Goal: Contribute content: Add original content to the website for others to see

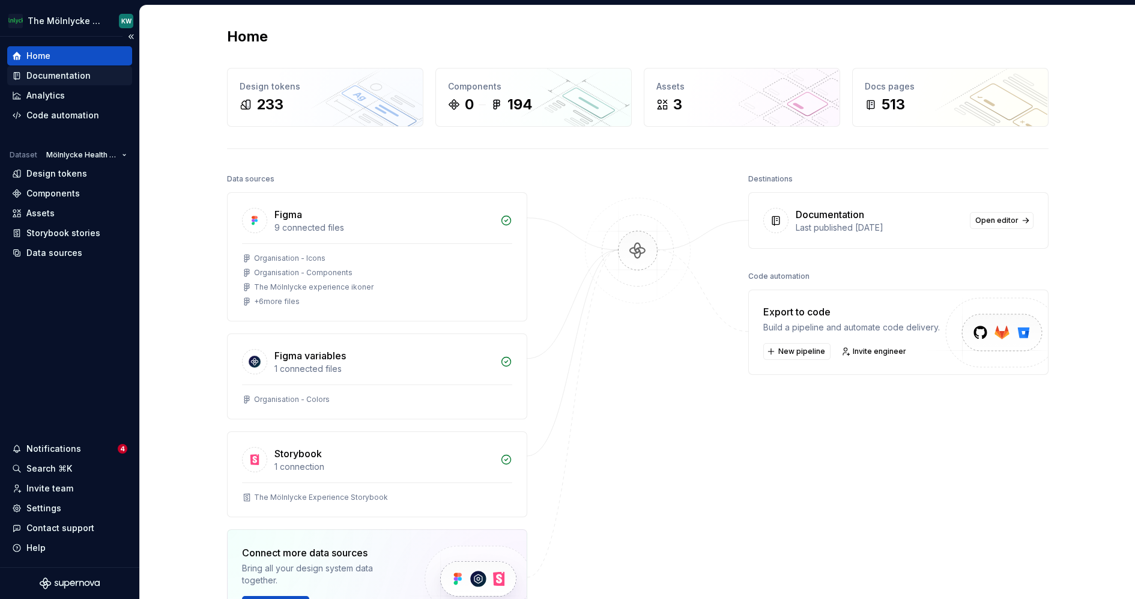
click at [49, 80] on div "Documentation" at bounding box center [58, 76] width 64 height 12
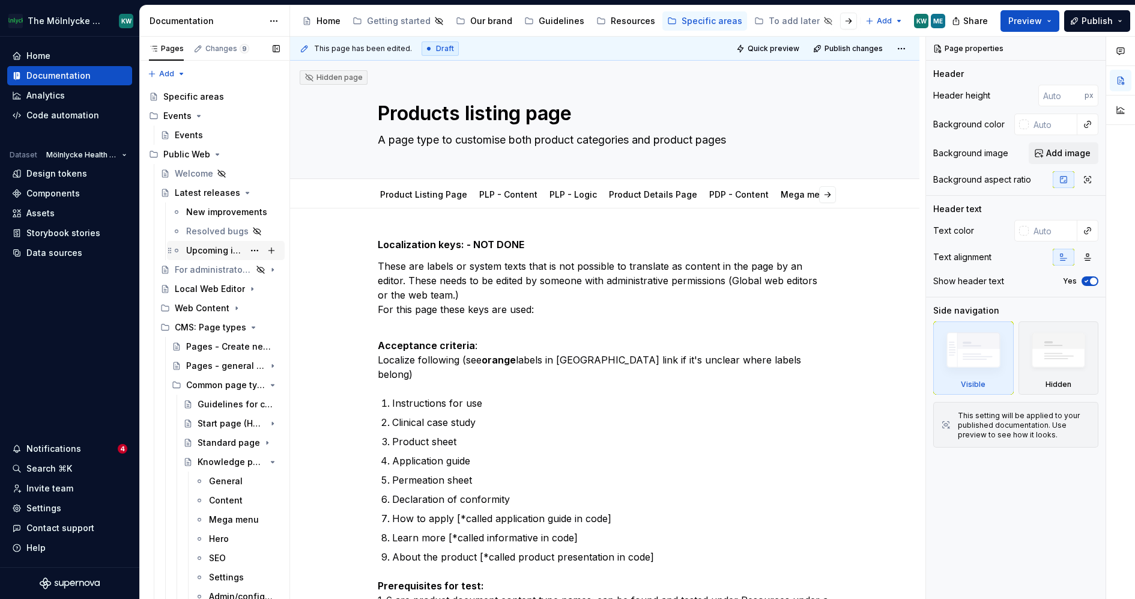
click at [221, 248] on div "Upcoming improvements" at bounding box center [215, 250] width 58 height 12
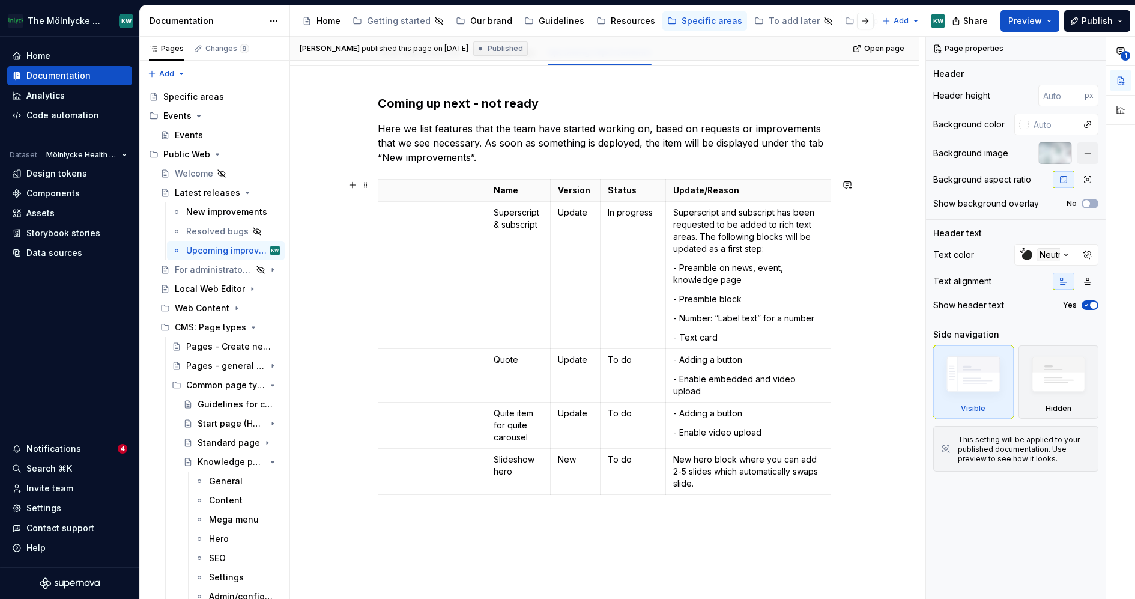
scroll to position [151, 0]
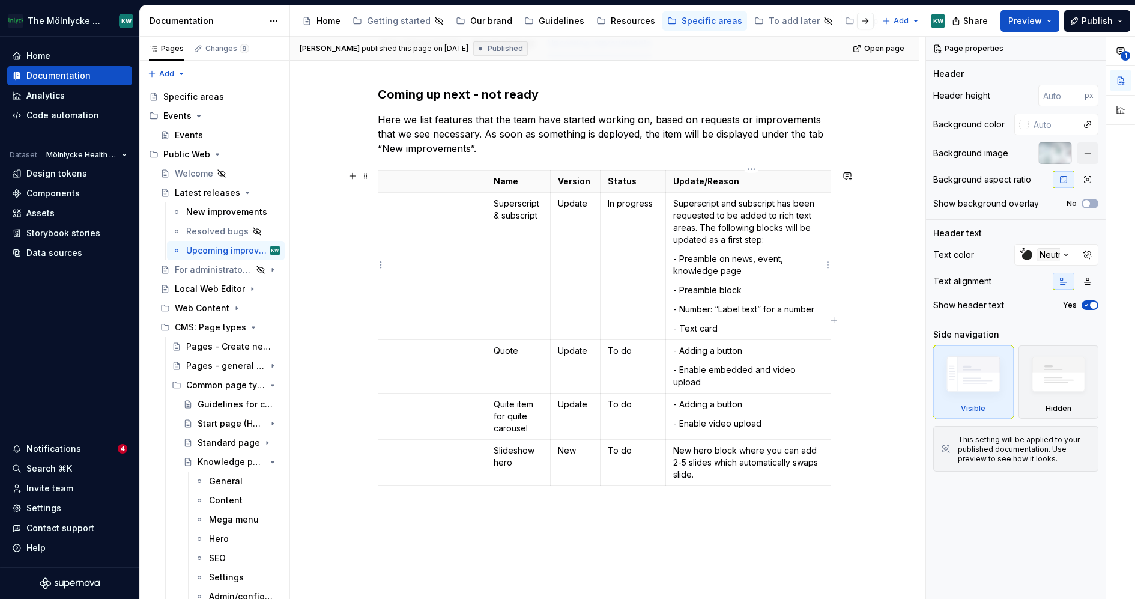
click at [730, 325] on p "- Text card" at bounding box center [748, 328] width 150 height 12
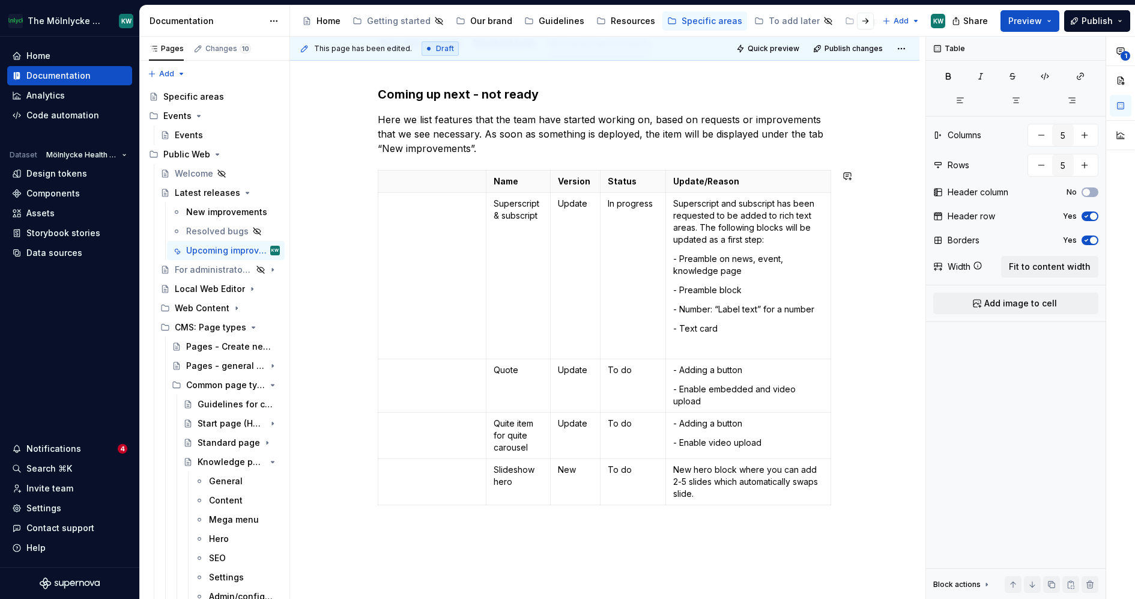
type textarea "*"
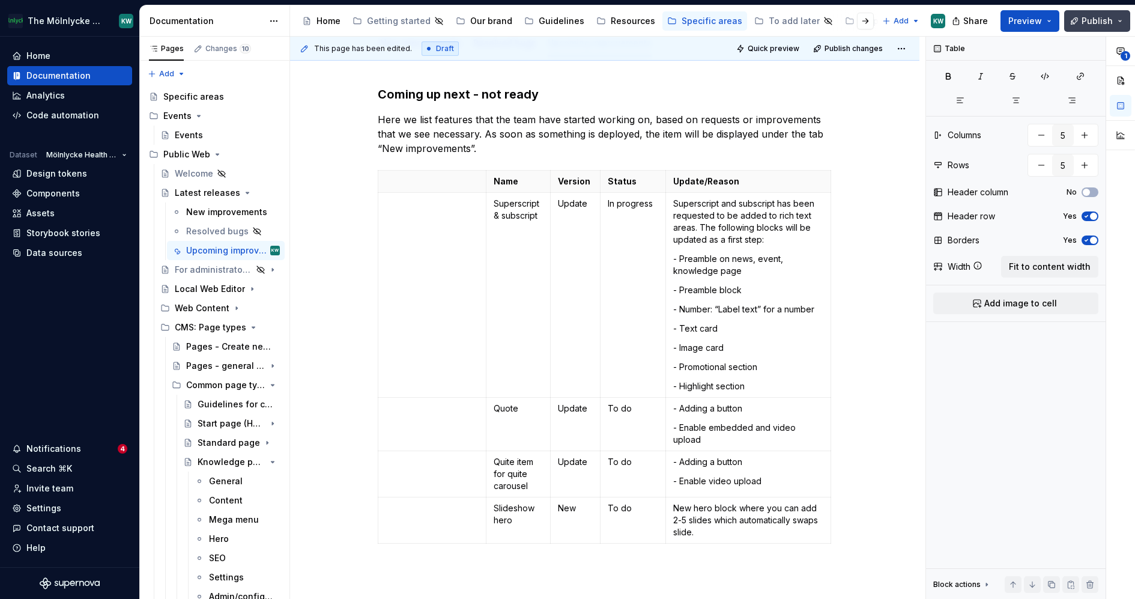
click at [1077, 23] on button "Publish" at bounding box center [1097, 21] width 66 height 22
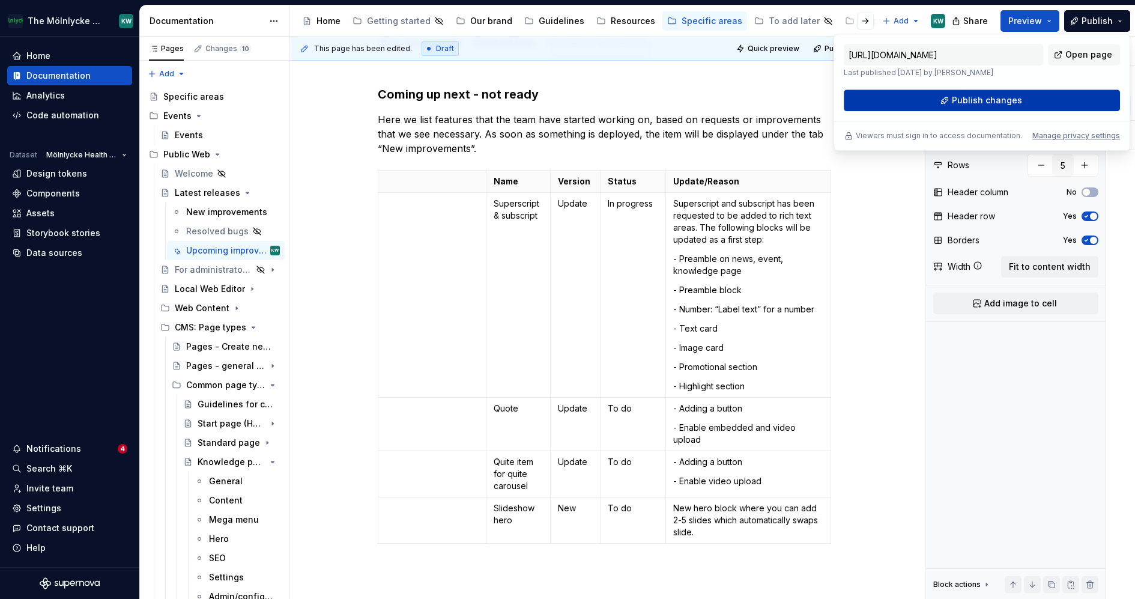
click at [1005, 101] on span "Publish changes" at bounding box center [987, 100] width 70 height 12
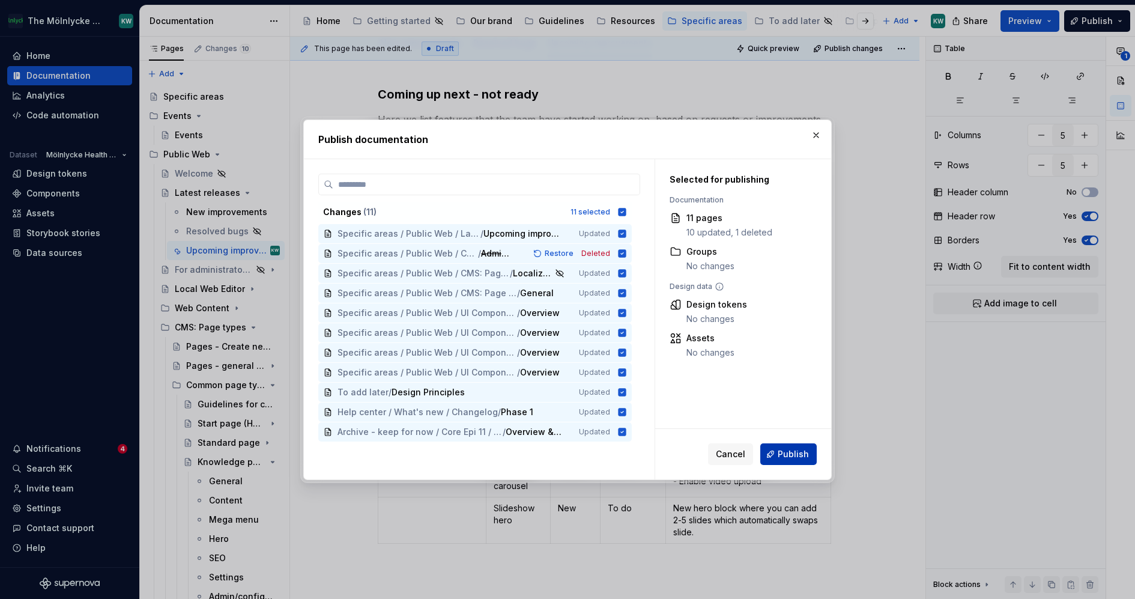
click at [793, 453] on span "Publish" at bounding box center [793, 454] width 31 height 12
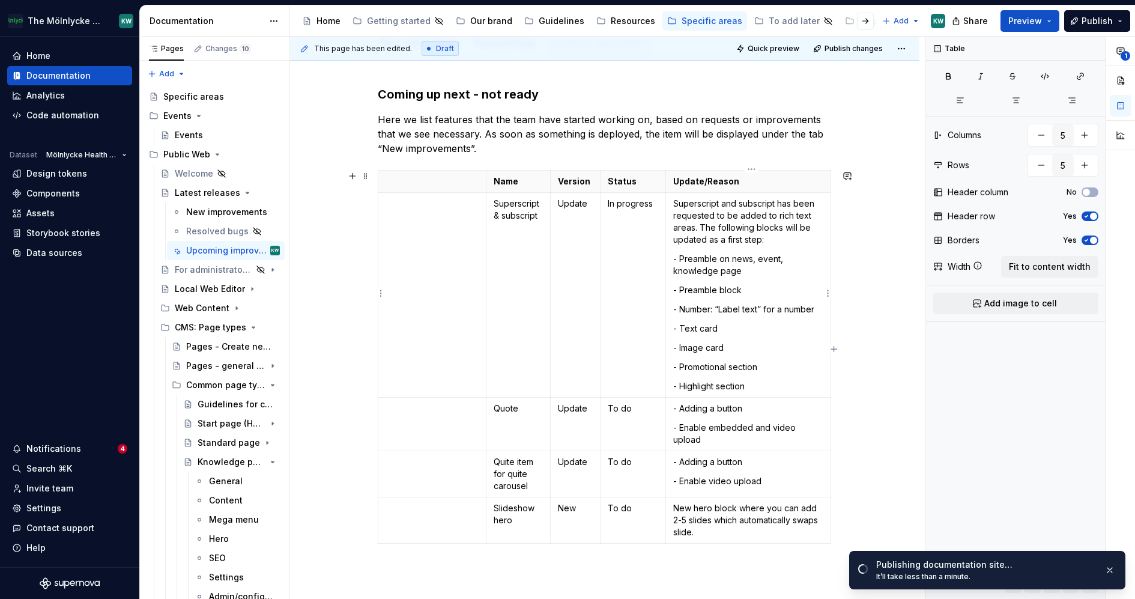
click at [742, 354] on td "Superscript and subscript has been requested to be added to rich text areas. Th…" at bounding box center [748, 295] width 165 height 205
click at [736, 327] on p "- Text card" at bounding box center [748, 328] width 150 height 12
click at [748, 346] on p "- Image card" at bounding box center [748, 348] width 150 height 12
click at [787, 366] on p "- Promotional section" at bounding box center [748, 367] width 150 height 12
click at [779, 385] on p "- Highlight section" at bounding box center [748, 386] width 150 height 12
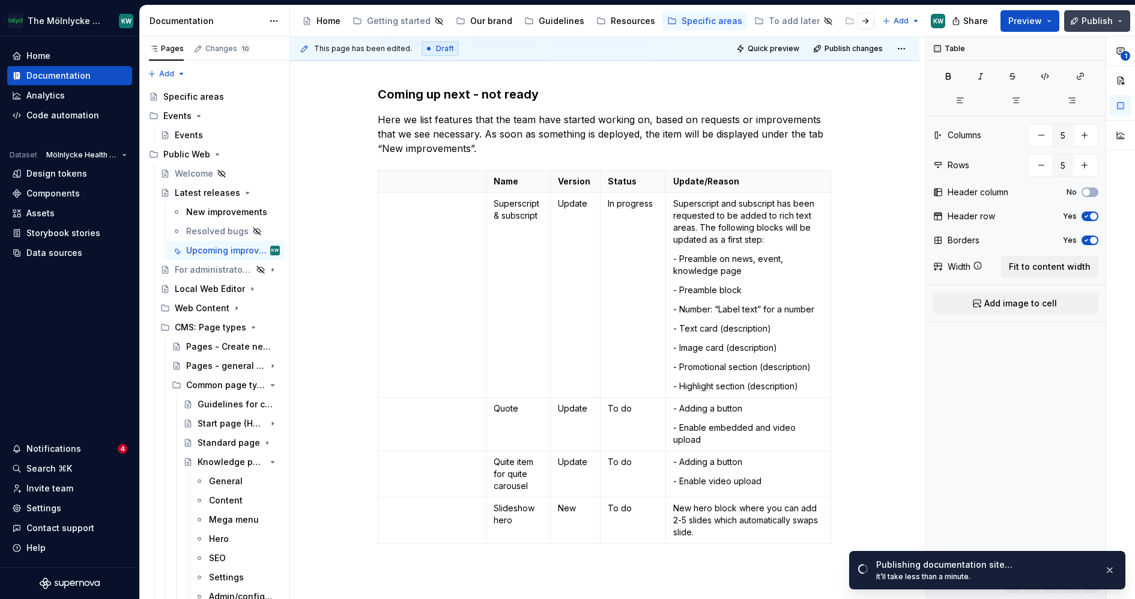
click at [1099, 23] on span "Publish" at bounding box center [1096, 21] width 31 height 12
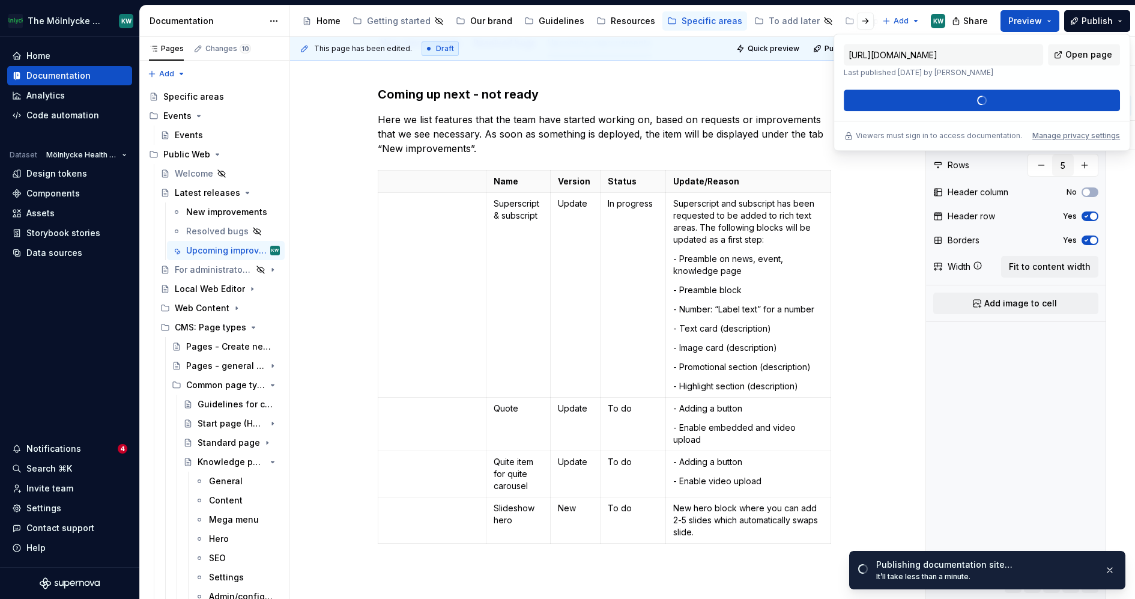
click at [1035, 95] on div "[URL][DOMAIN_NAME] Last published [DATE] by [PERSON_NAME] Open page Publish cha…" at bounding box center [982, 77] width 276 height 67
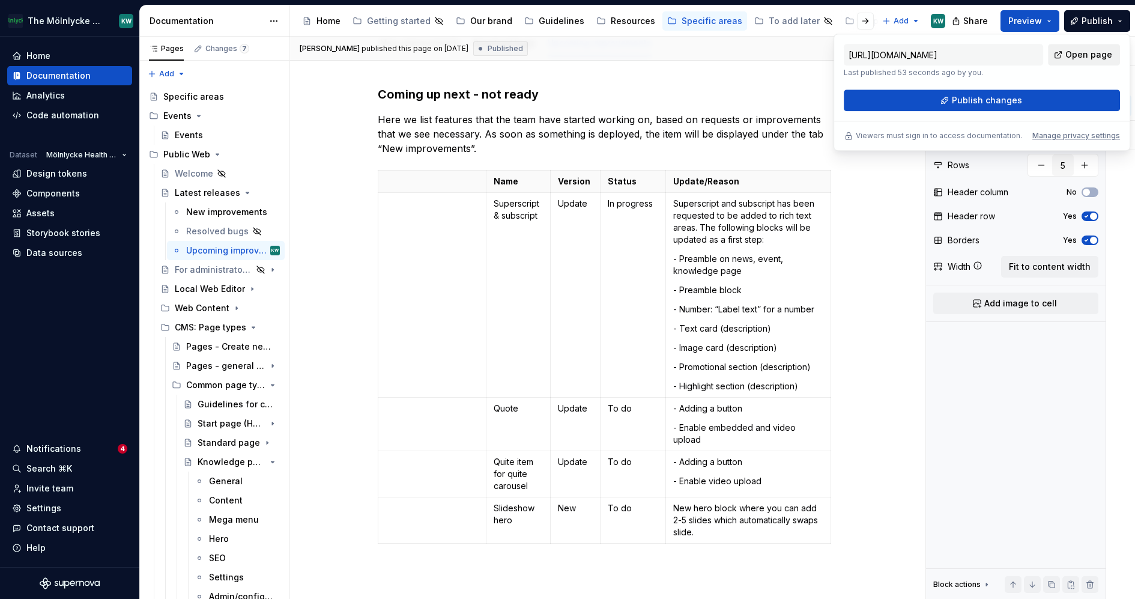
click at [1092, 56] on span "Open page" at bounding box center [1088, 55] width 47 height 12
click at [1044, 106] on button "Publish changes" at bounding box center [982, 100] width 276 height 22
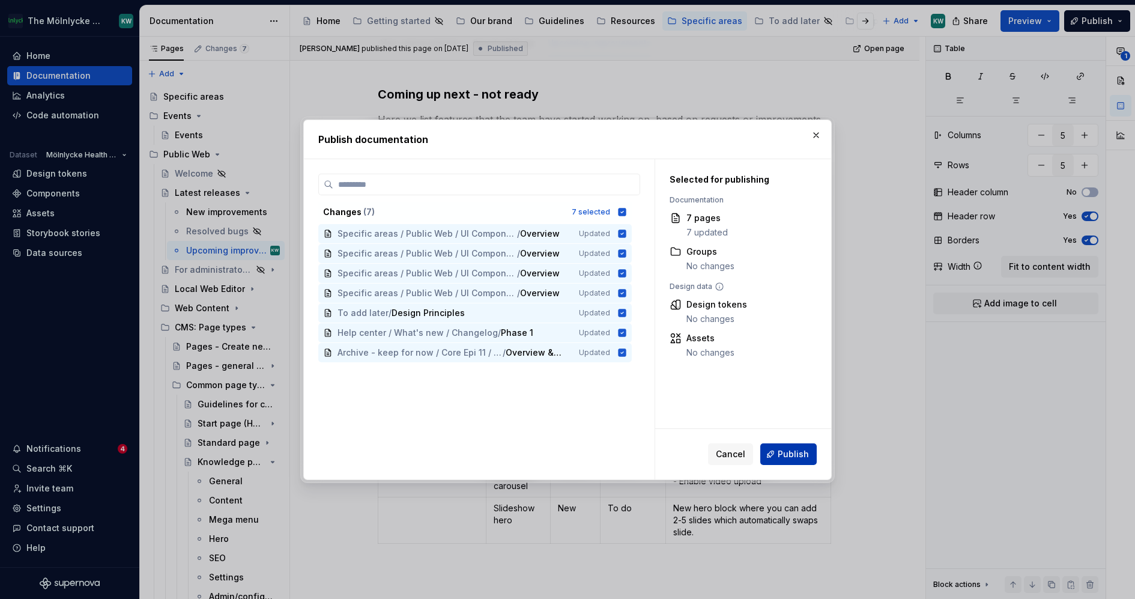
click at [783, 446] on button "Publish" at bounding box center [788, 454] width 56 height 22
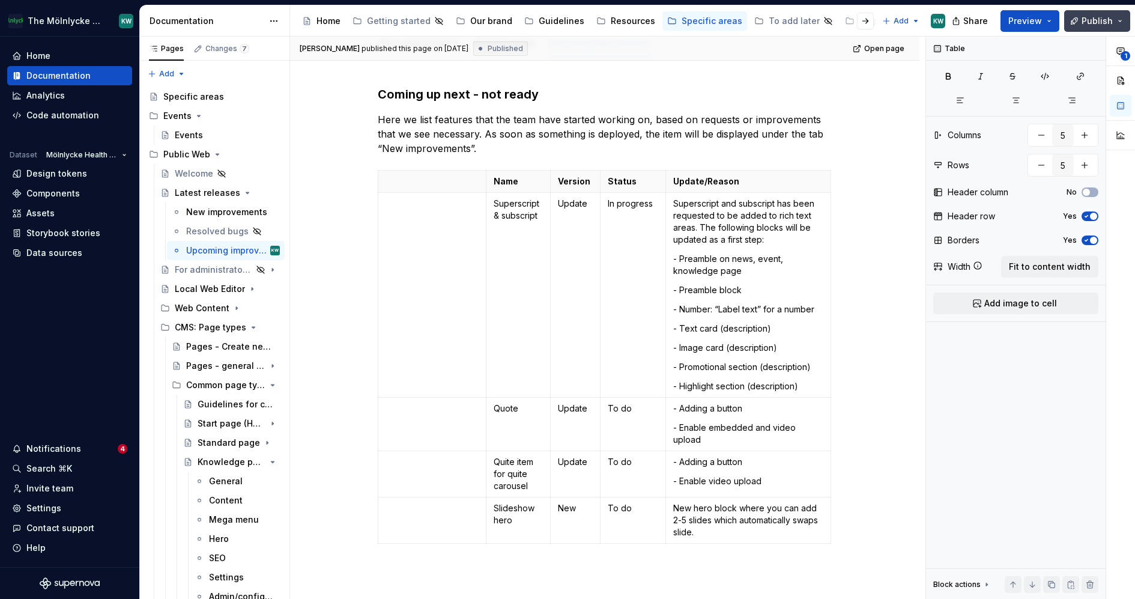
click at [1099, 22] on span "Publish" at bounding box center [1096, 21] width 31 height 12
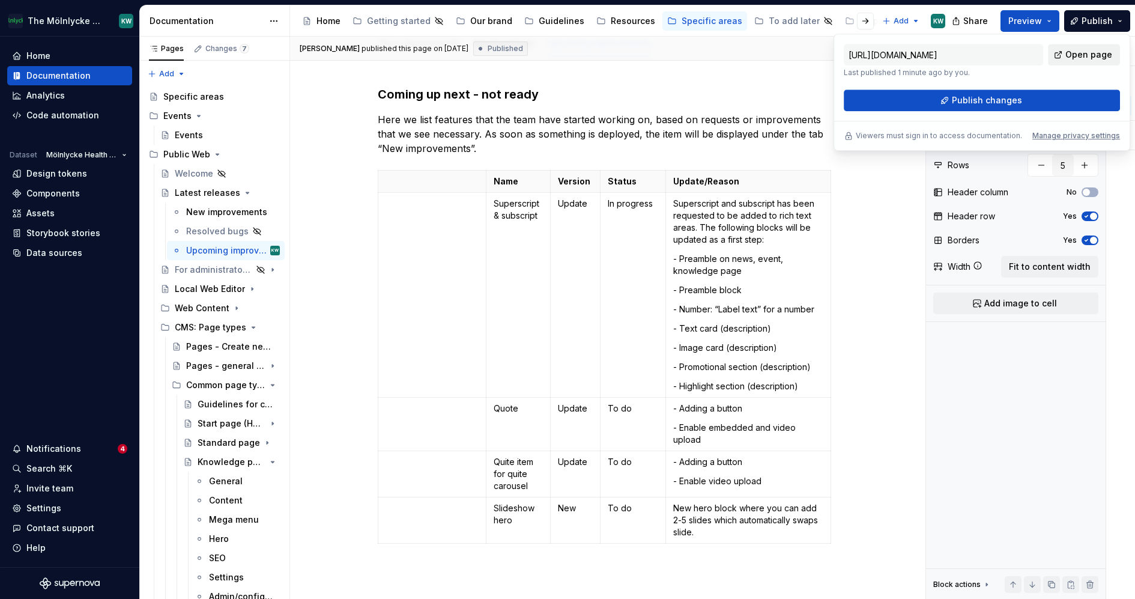
click at [1085, 45] on link "Open page" at bounding box center [1084, 55] width 72 height 22
type textarea "*"
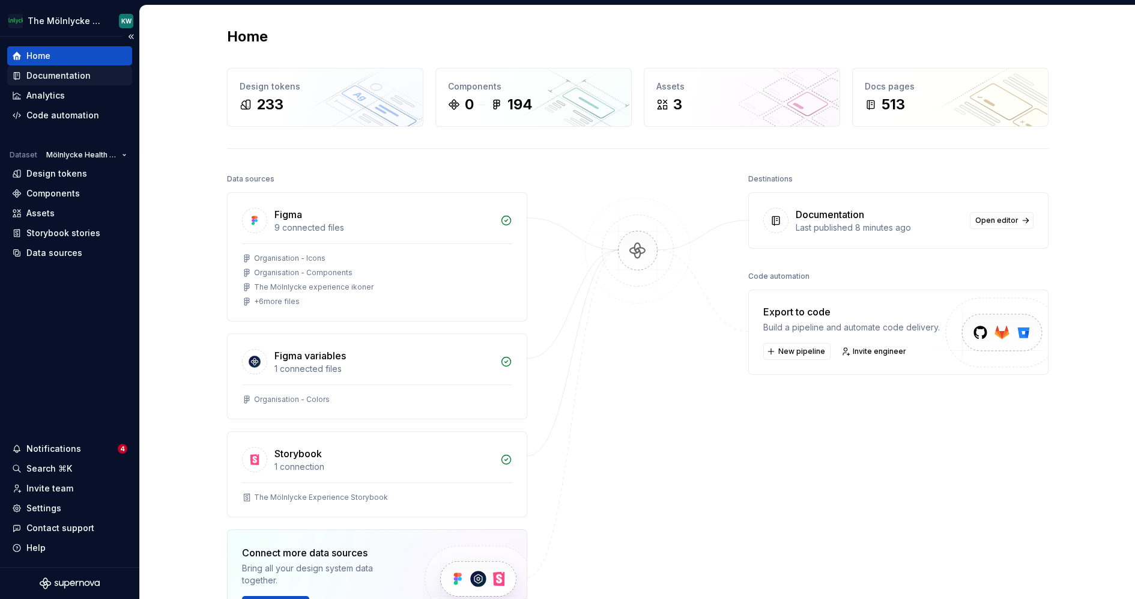
click at [52, 77] on div "Documentation" at bounding box center [58, 76] width 64 height 12
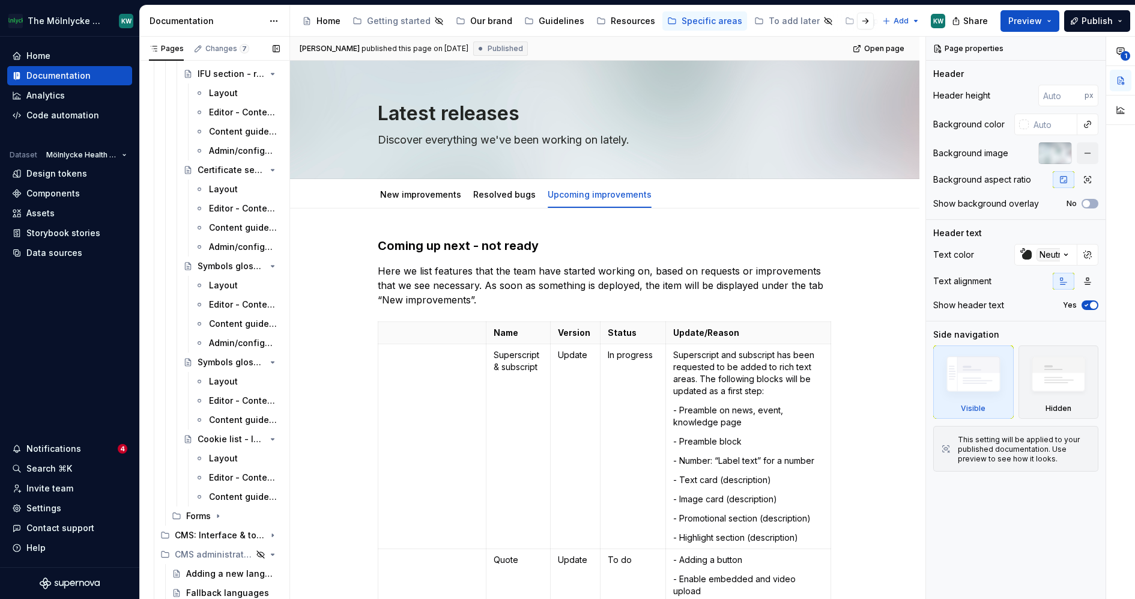
scroll to position [2213, 0]
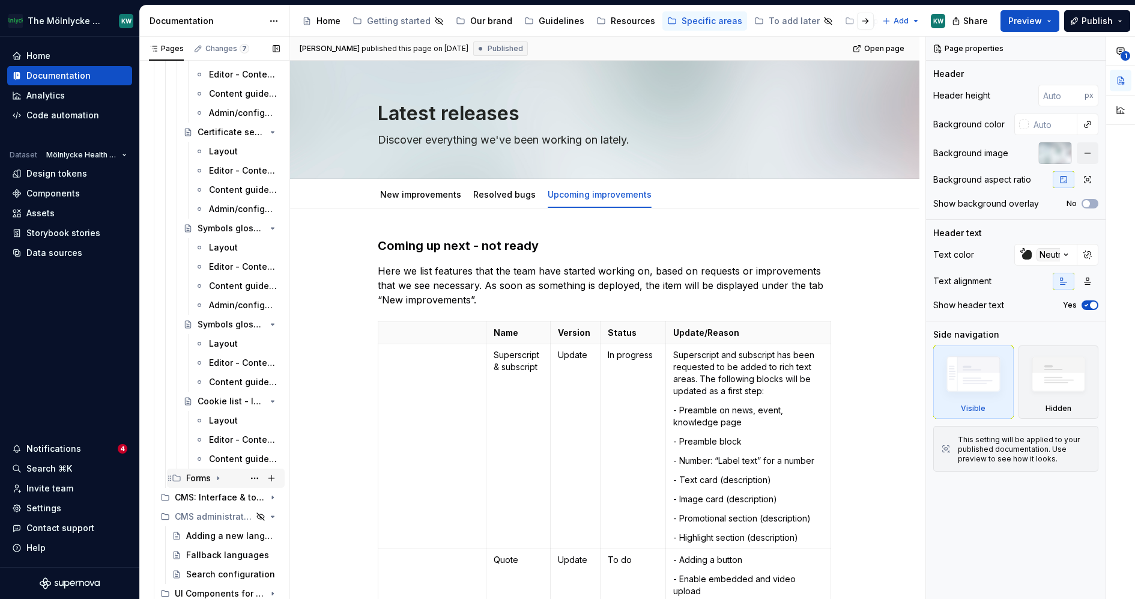
click at [209, 477] on div "Forms" at bounding box center [198, 478] width 25 height 12
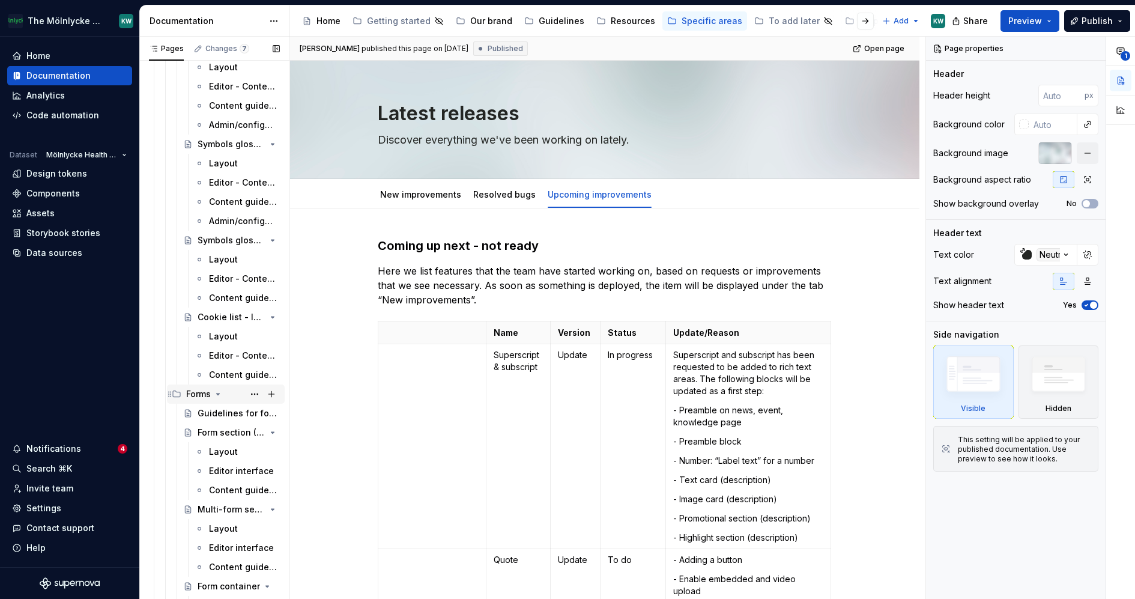
scroll to position [2300, 0]
click at [225, 431] on div "Form section (Form block)" at bounding box center [215, 429] width 34 height 12
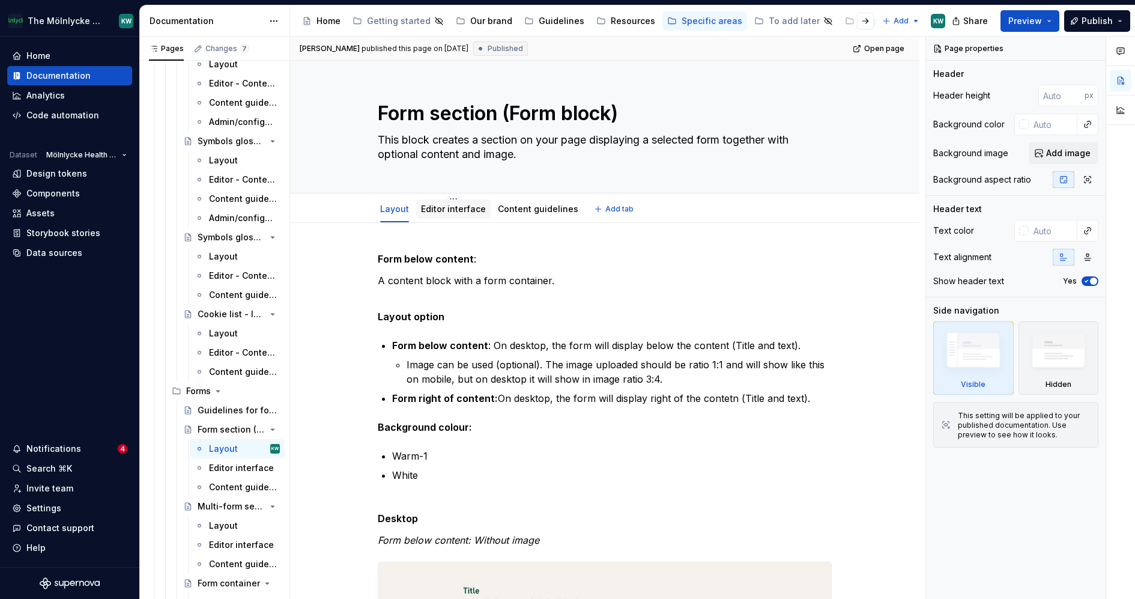
click at [453, 213] on link "Editor interface" at bounding box center [453, 209] width 65 height 10
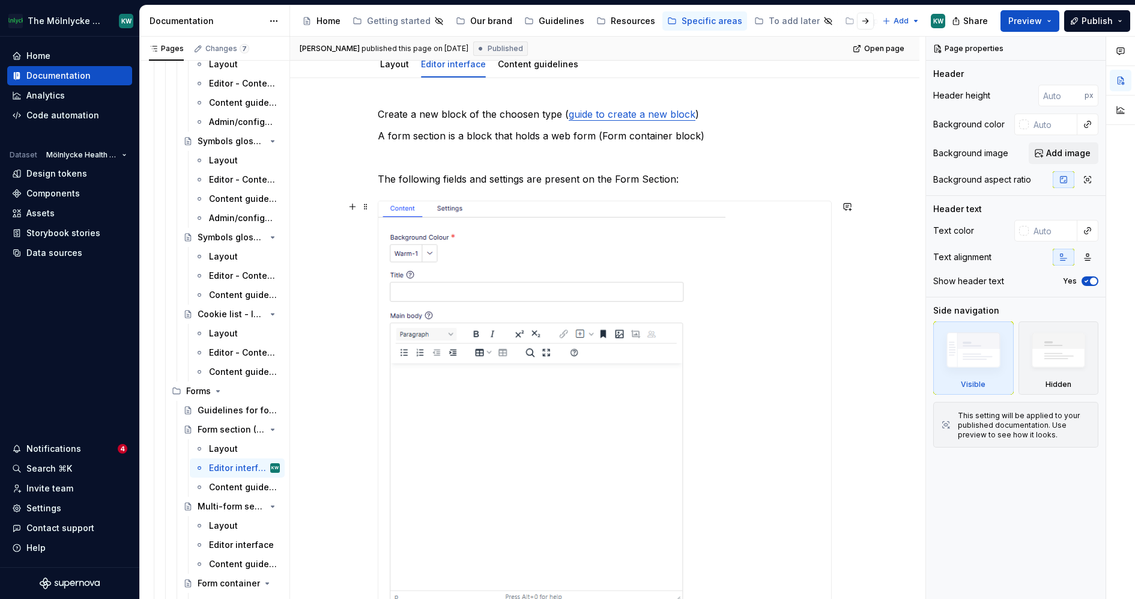
scroll to position [145, 0]
click at [600, 268] on img at bounding box center [551, 514] width 347 height 627
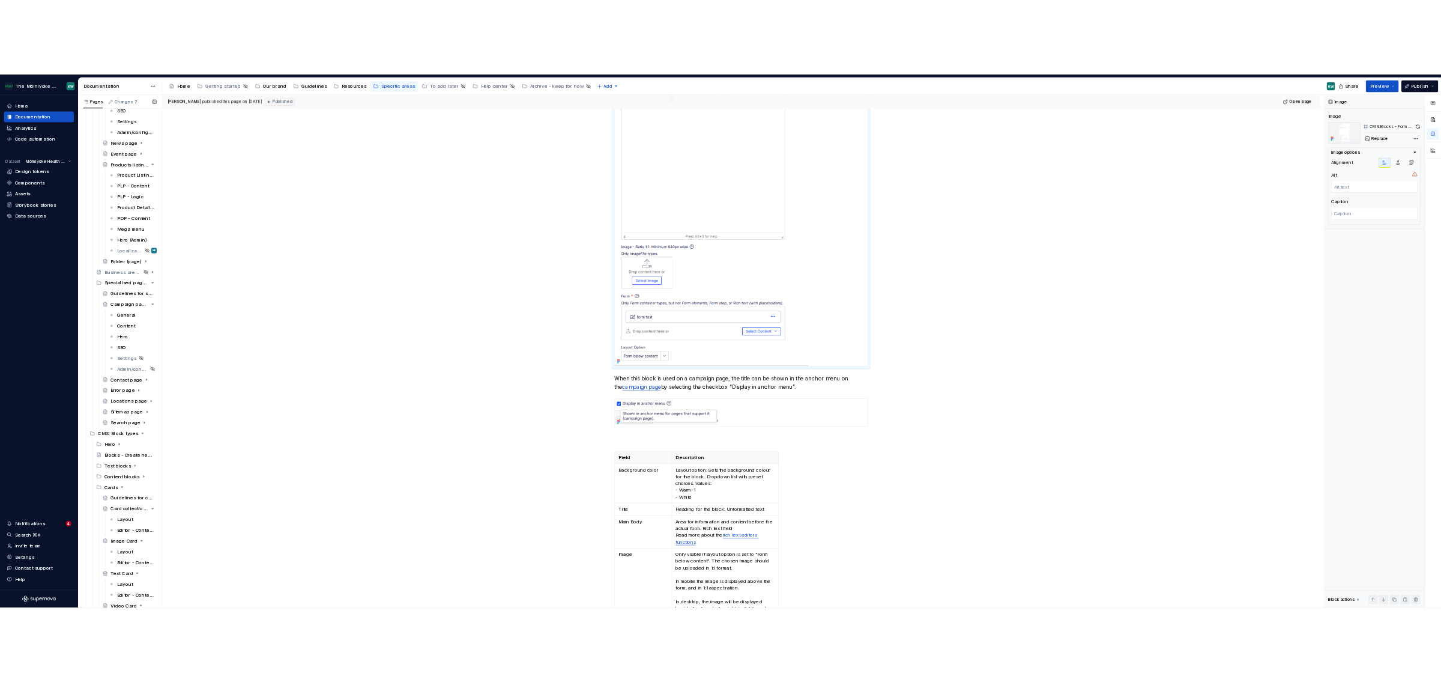
scroll to position [0, 0]
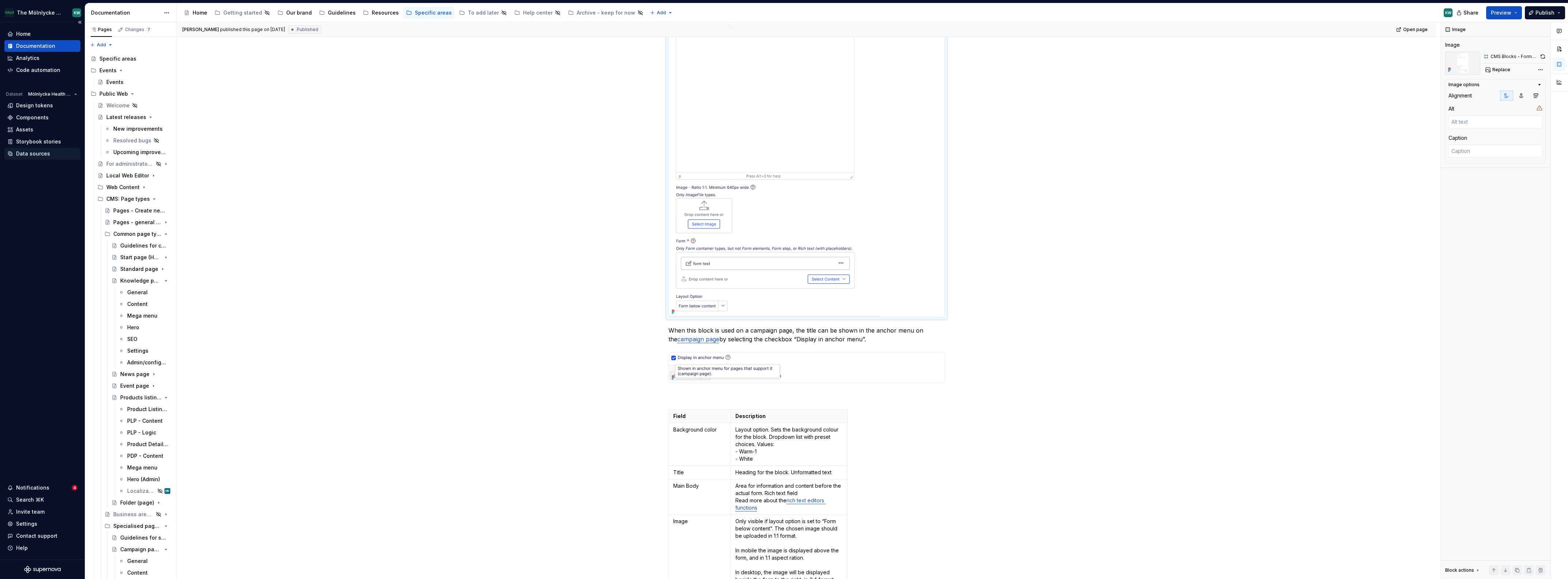
click at [35, 153] on div "Data sources" at bounding box center [33, 154] width 34 height 7
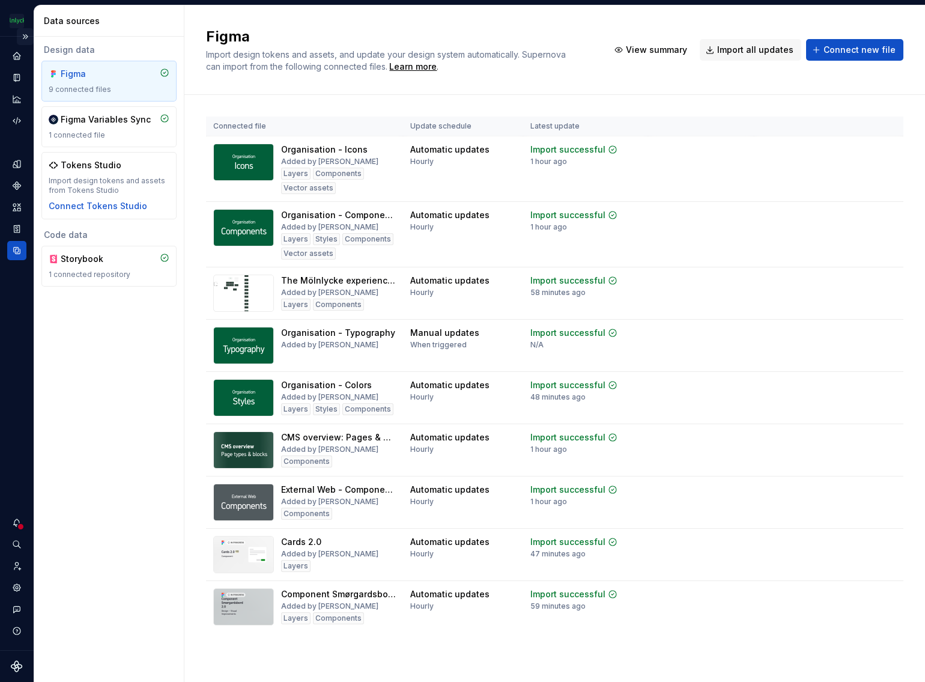
click at [23, 40] on button "Expand sidebar" at bounding box center [25, 36] width 17 height 17
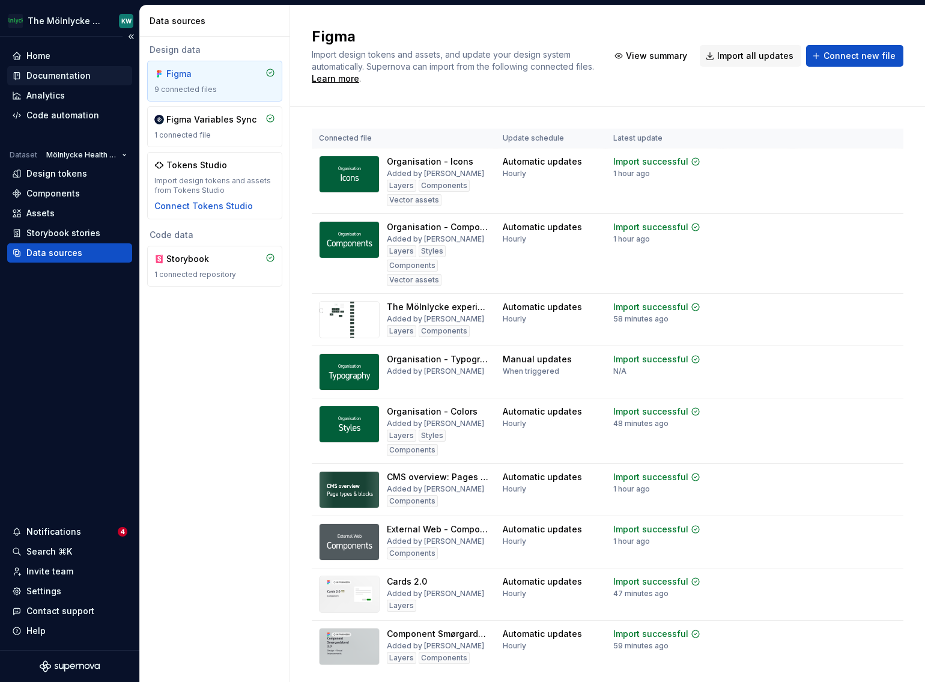
click at [77, 70] on div "Documentation" at bounding box center [58, 76] width 64 height 12
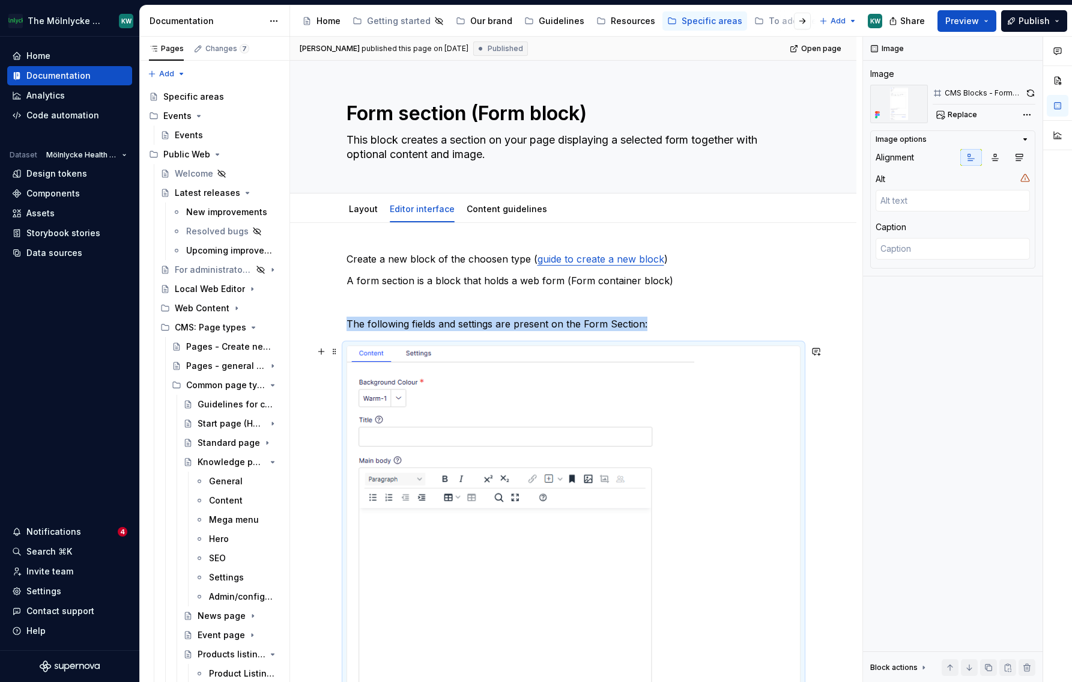
click at [490, 500] on img at bounding box center [520, 659] width 347 height 627
drag, startPoint x: 945, startPoint y: 91, endPoint x: 1014, endPoint y: 91, distance: 69.1
click at [1014, 91] on div "CMS Blocks - Form section (block)Content" at bounding box center [984, 93] width 79 height 10
click at [954, 113] on span "Replace" at bounding box center [962, 115] width 29 height 10
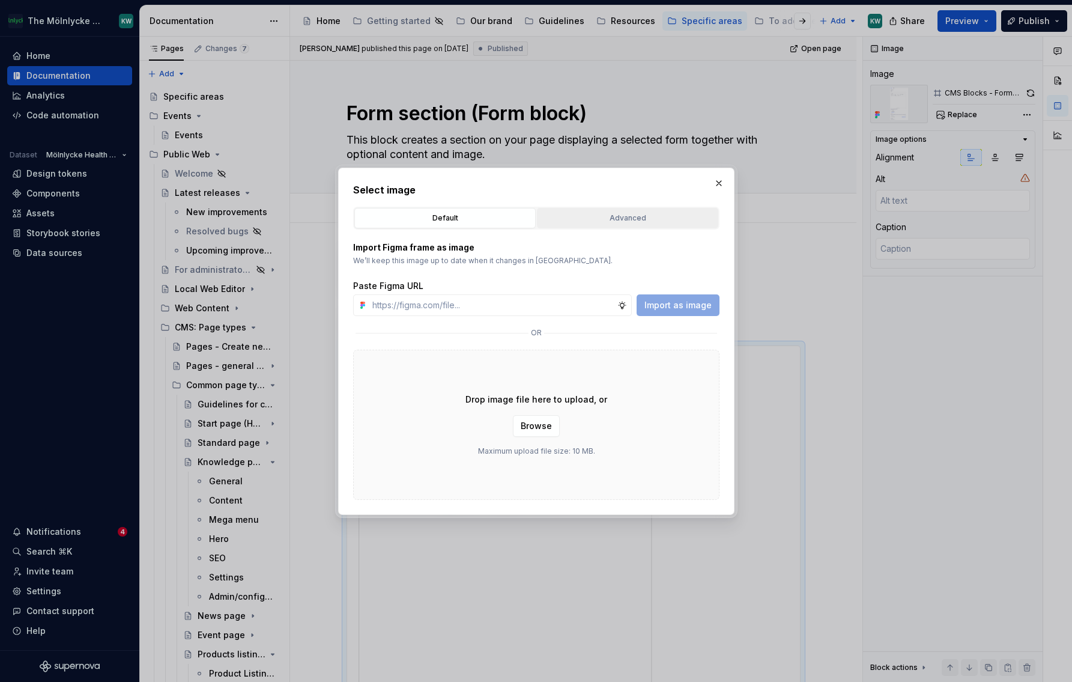
click at [579, 218] on div "Advanced" at bounding box center [627, 218] width 173 height 12
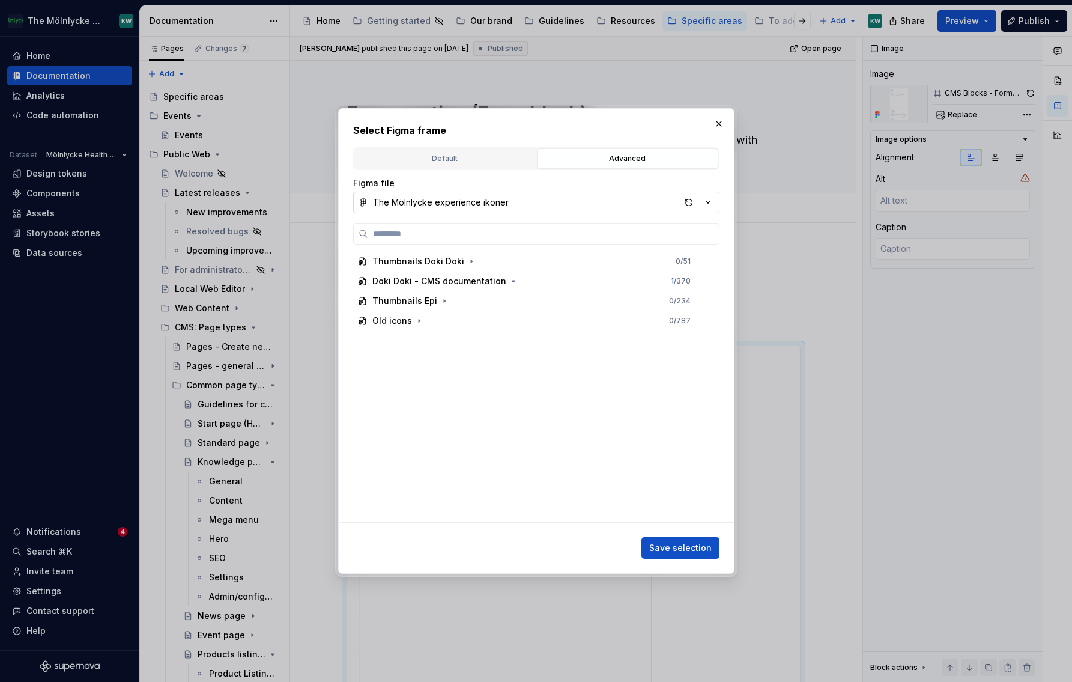
click at [504, 204] on button "The Mölnlycke experience ikoner" at bounding box center [536, 203] width 366 height 22
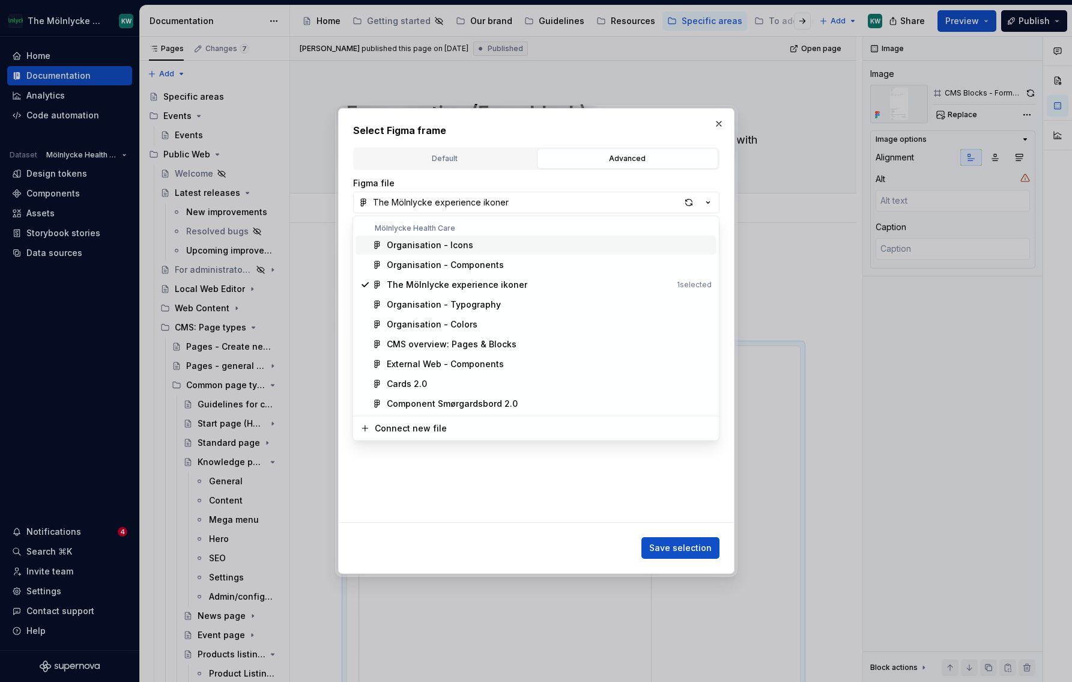
click at [551, 182] on div "Select Figma frame Default Advanced Import Figma frame as image We’ll keep this…" at bounding box center [536, 341] width 1072 height 682
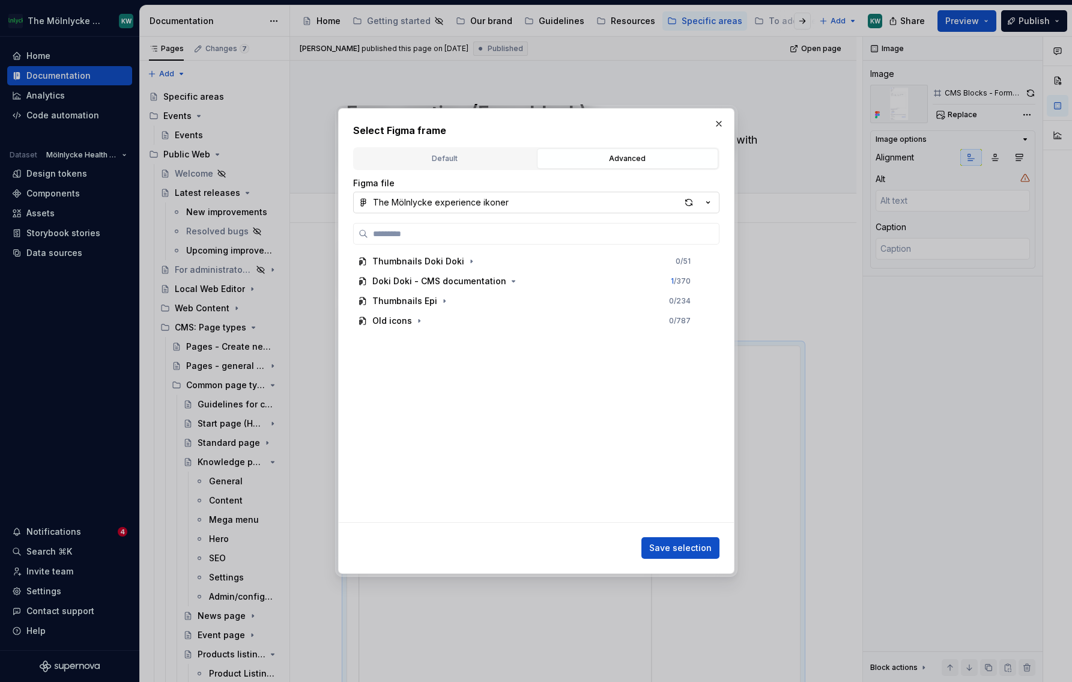
click at [480, 204] on div "The Mölnlycke experience ikoner" at bounding box center [441, 202] width 136 height 12
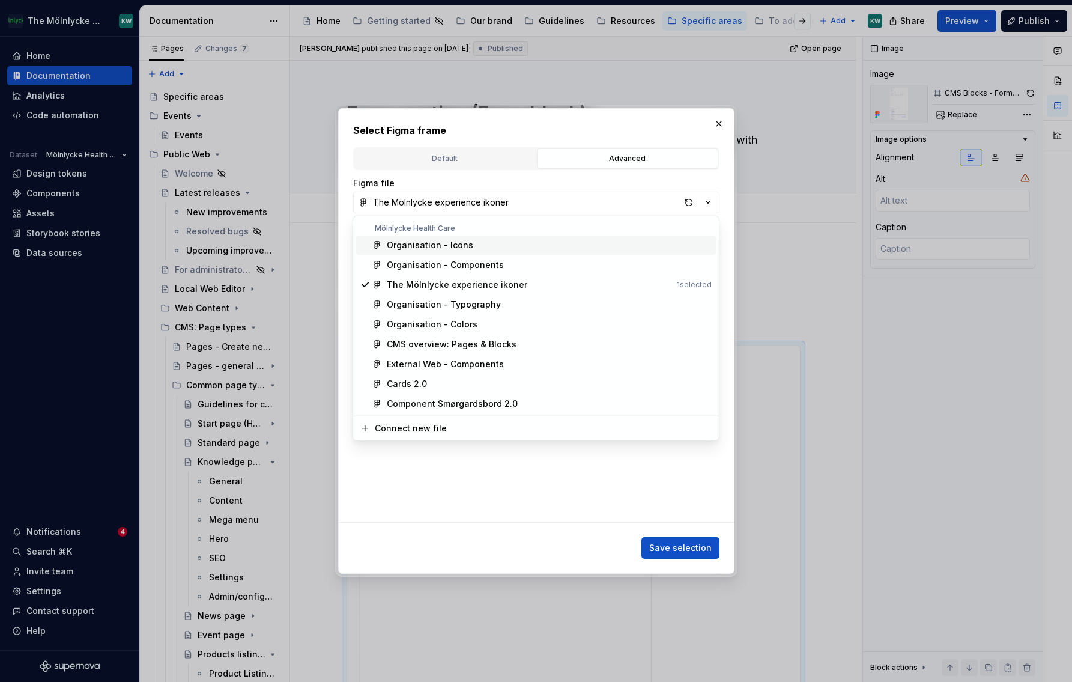
click at [531, 187] on div "Select Figma frame Default Advanced Import Figma frame as image We’ll keep this…" at bounding box center [536, 341] width 1072 height 682
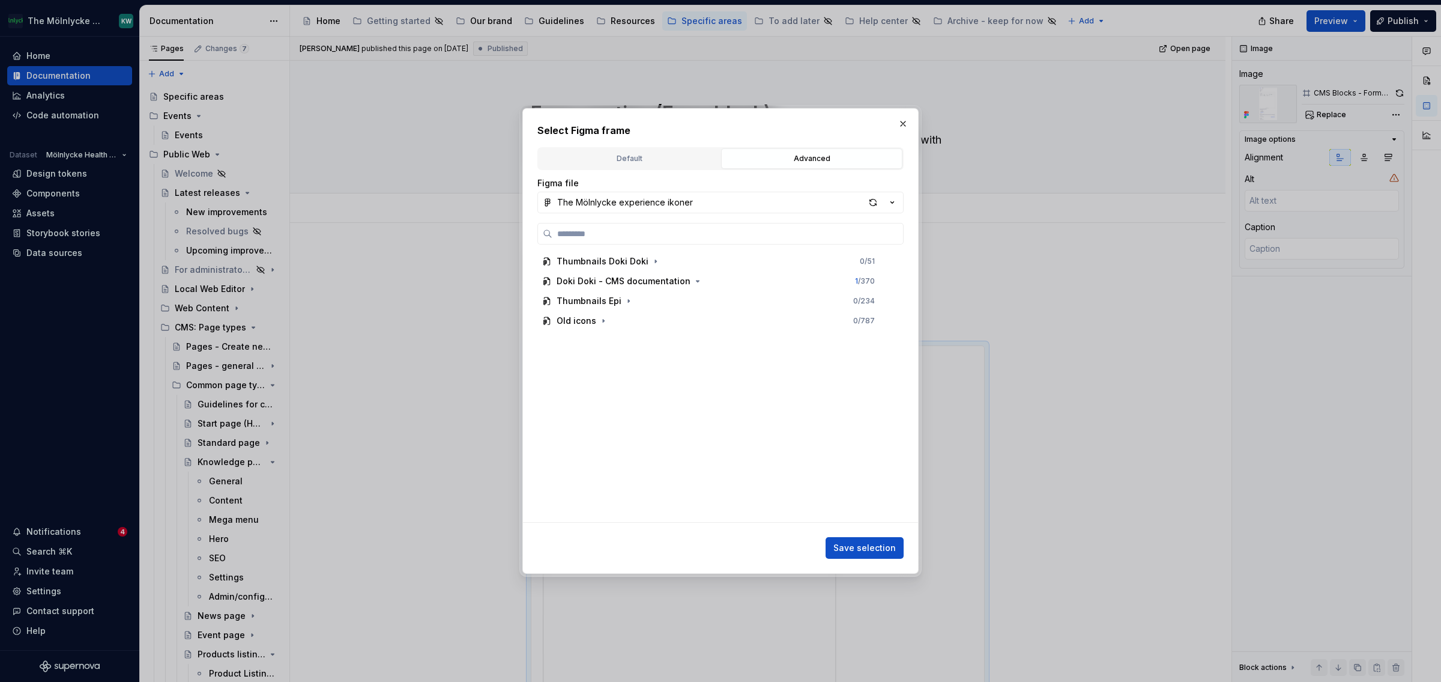
type textarea "*"
